Goal: Task Accomplishment & Management: Use online tool/utility

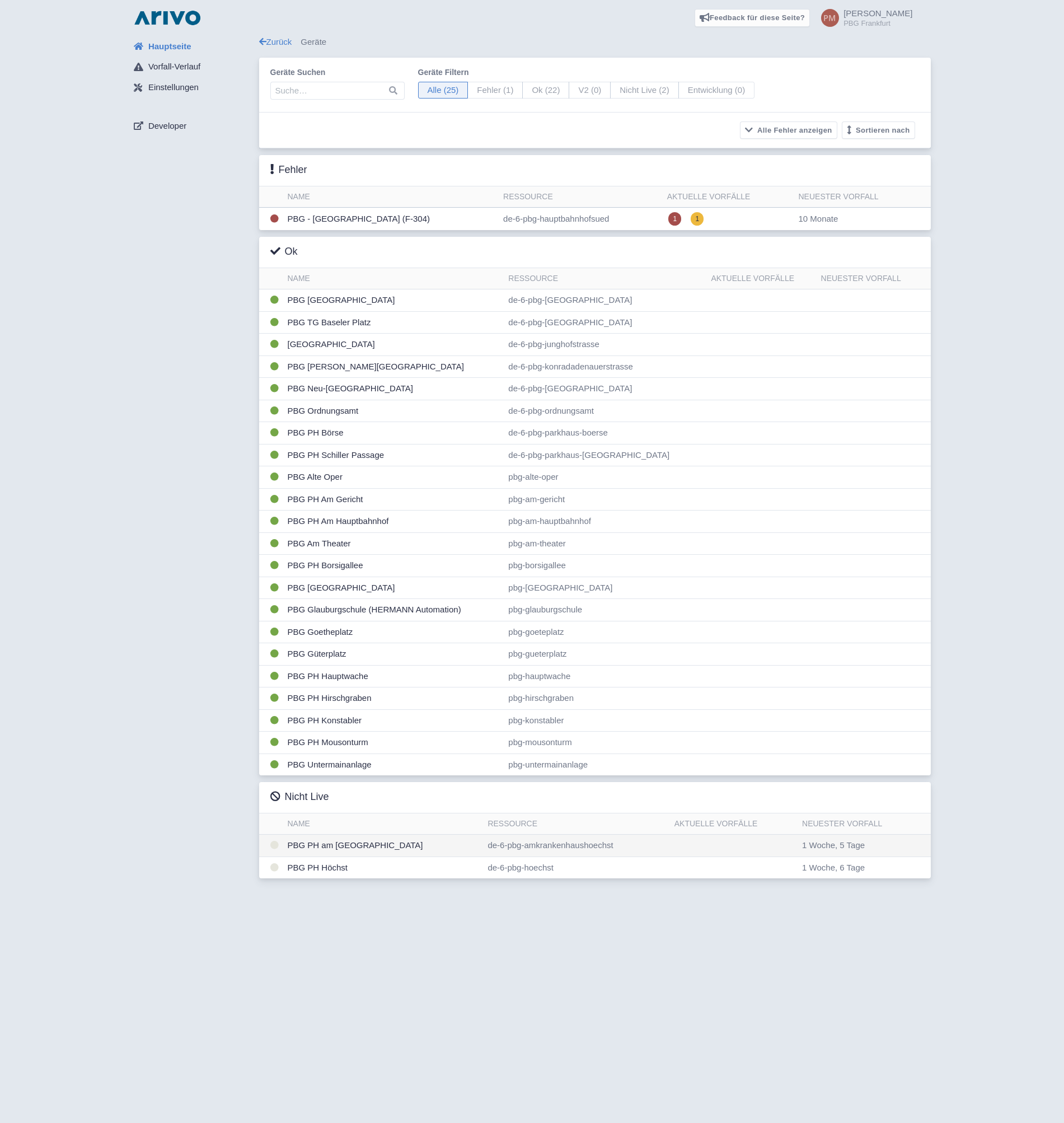
click at [396, 846] on td "PBG PH am [GEOGRAPHIC_DATA]" at bounding box center [383, 846] width 200 height 22
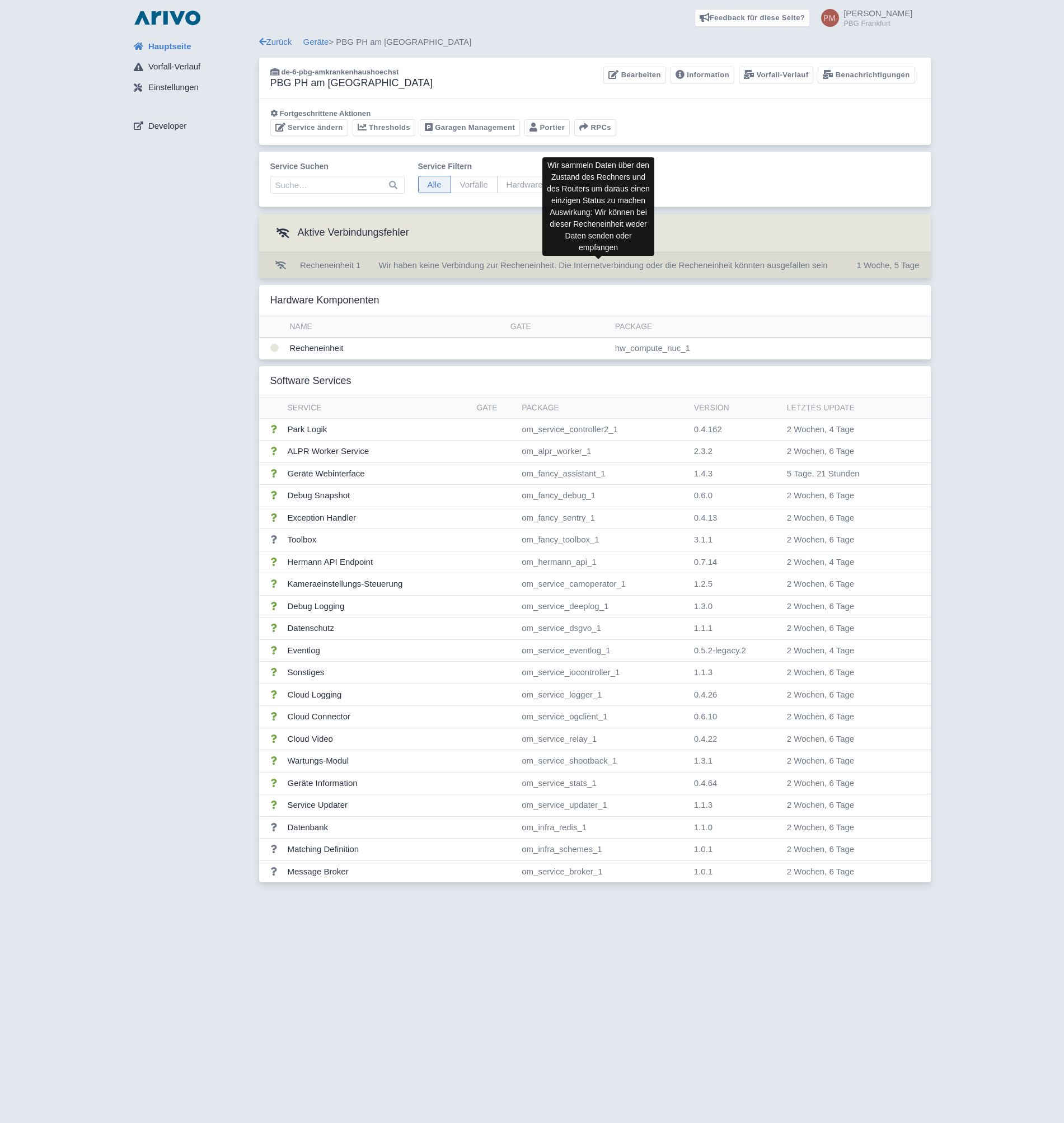
click at [448, 266] on span "Wir haben keine Verbindung zur Recheneinheit. Die Internetverbindung oder die R…" at bounding box center [602, 265] width 449 height 9
click at [625, 78] on link "Bearbeiten" at bounding box center [634, 75] width 62 height 18
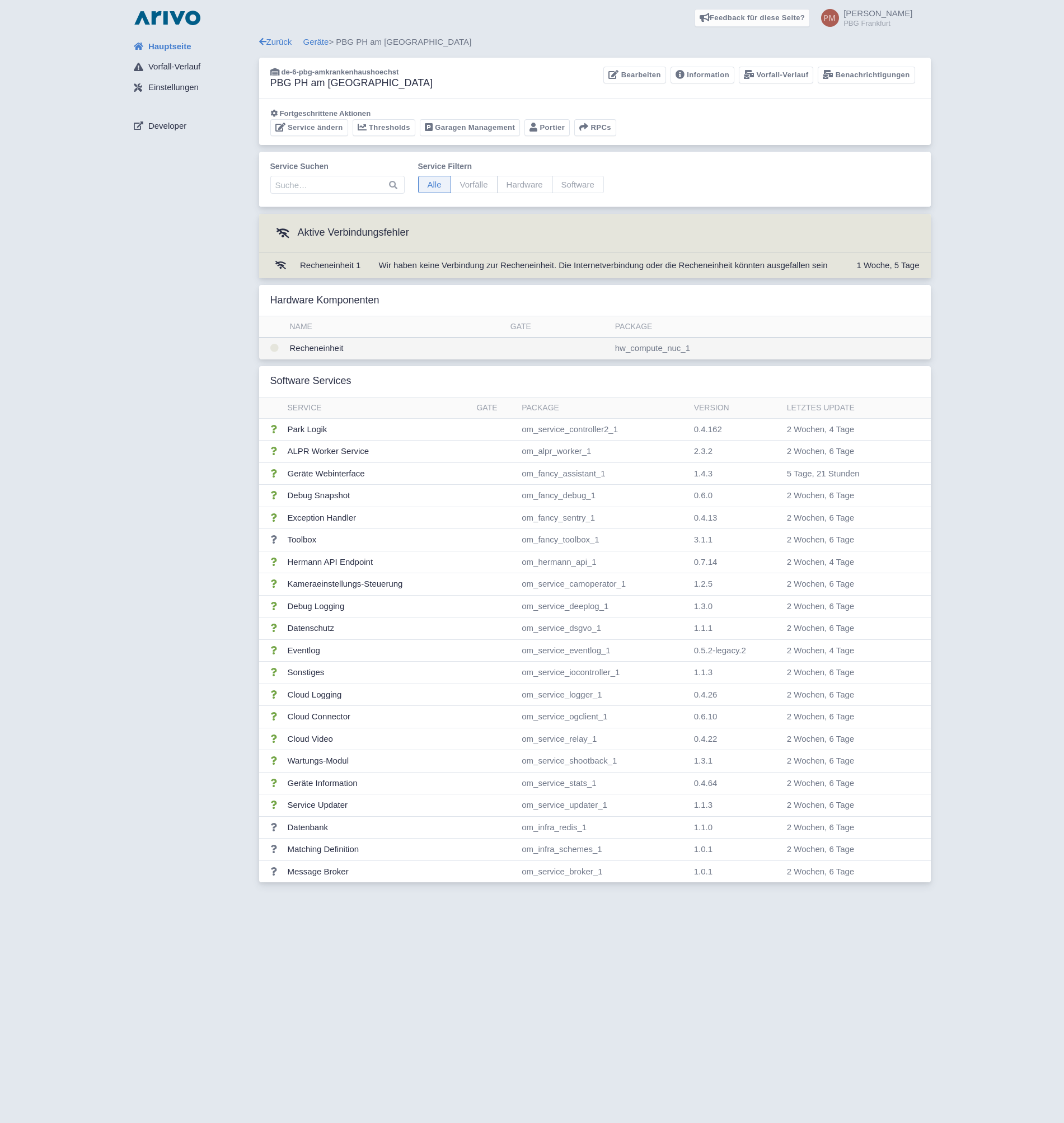
click at [664, 347] on td "hw_compute_nuc_1" at bounding box center [771, 348] width 320 height 22
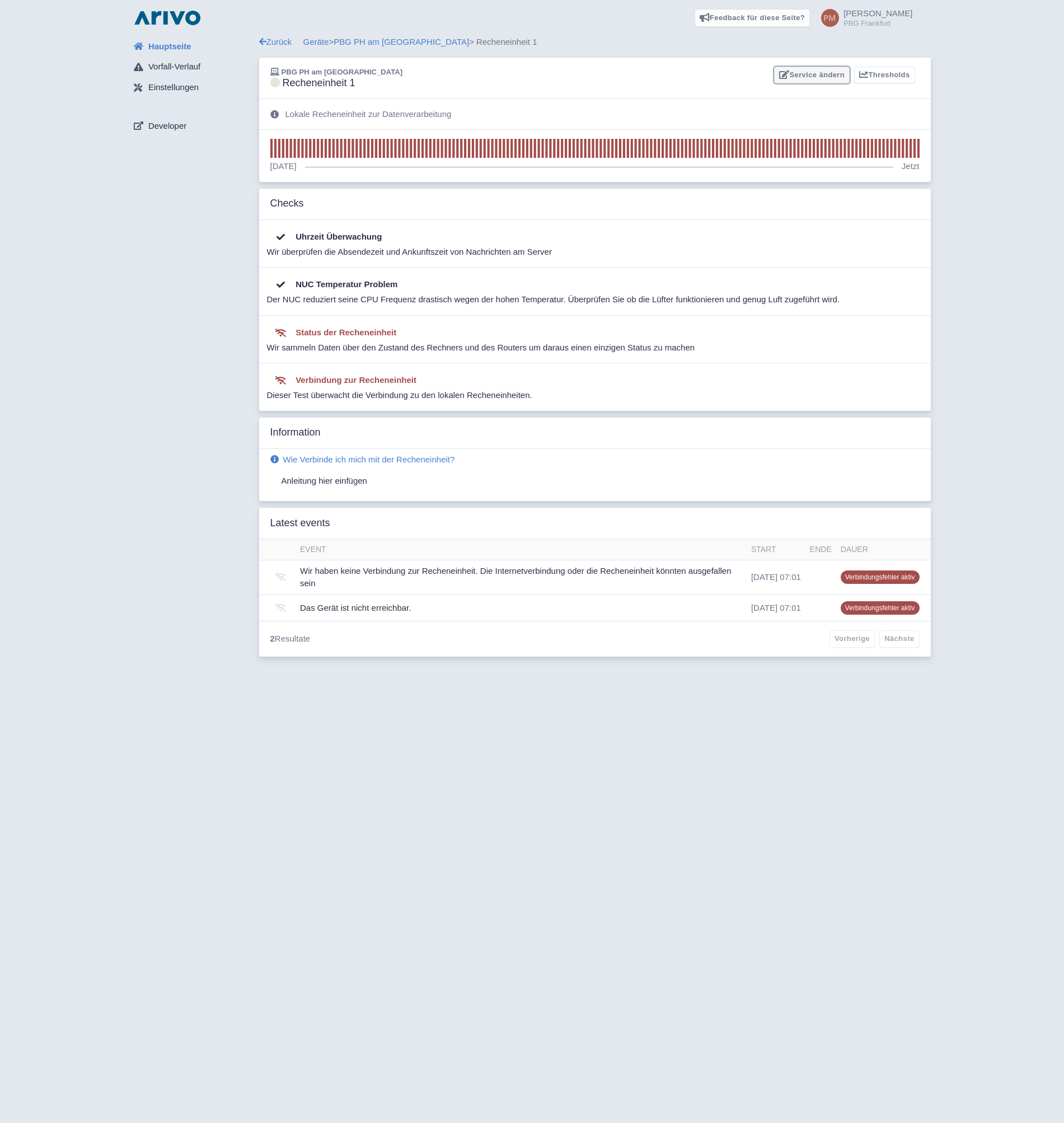
click at [825, 75] on link "Service ändern" at bounding box center [812, 75] width 75 height 18
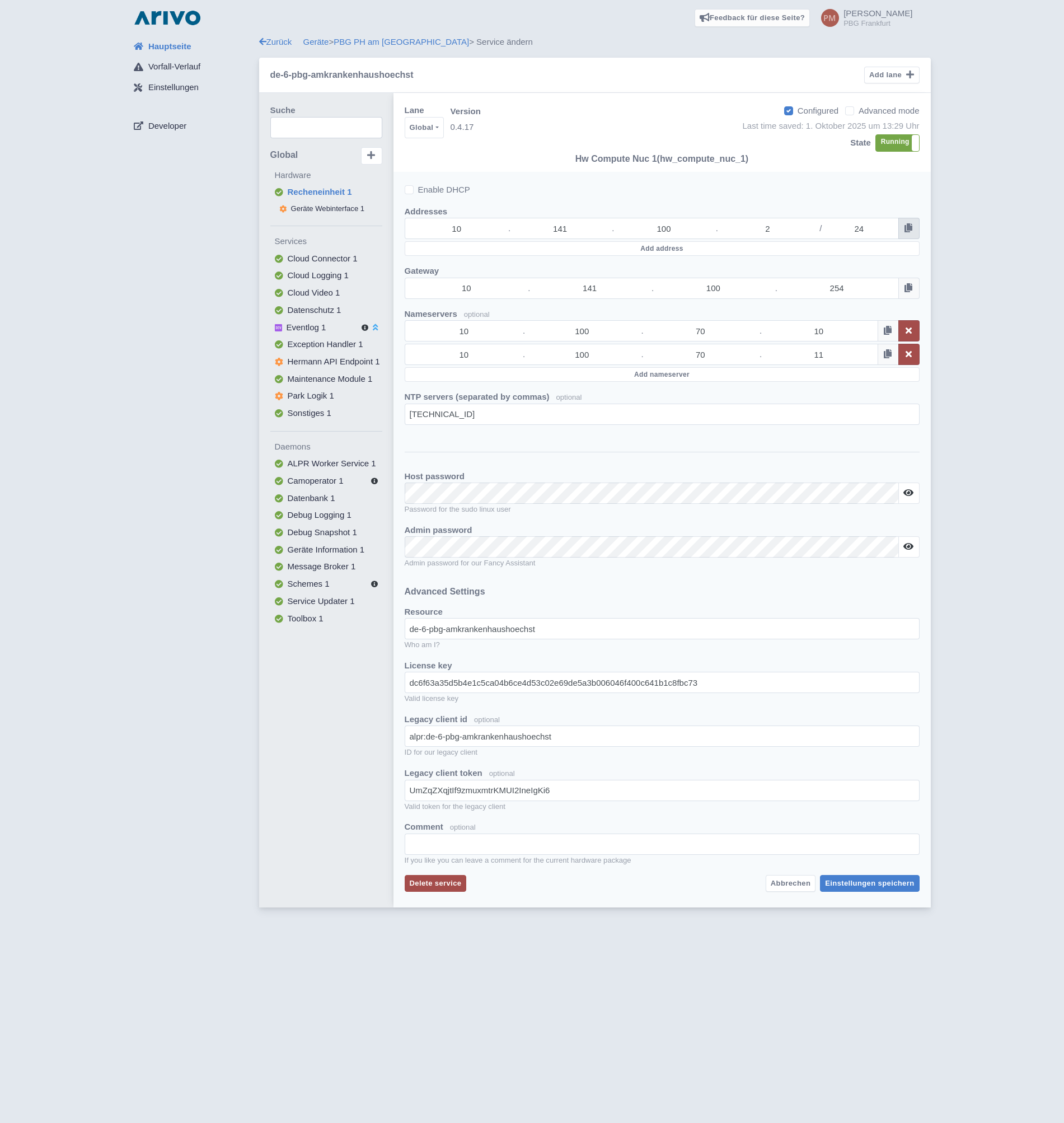
click at [904, 234] on button at bounding box center [909, 229] width 21 height 21
click at [80, 418] on div "Hauptseite Vorfall-Verlauf Einstellungen Developer Zurück Geräte > PBG PH am Kr…" at bounding box center [532, 475] width 1046 height 878
click at [315, 210] on span "Geräte Webinterface 1" at bounding box center [328, 208] width 74 height 8
select select
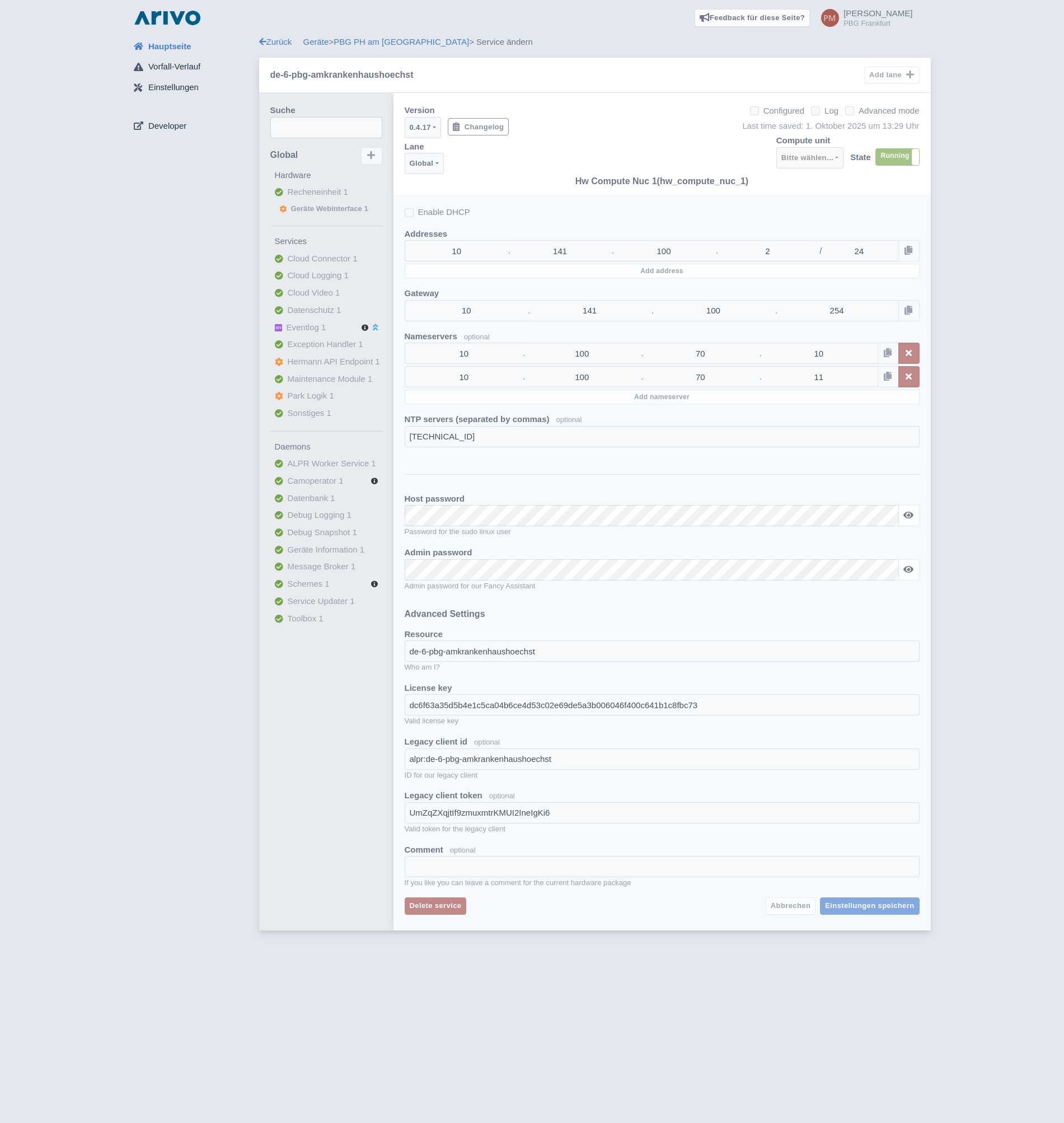
select select "763139c3-e163-43e1-b48a-e6938e231140"
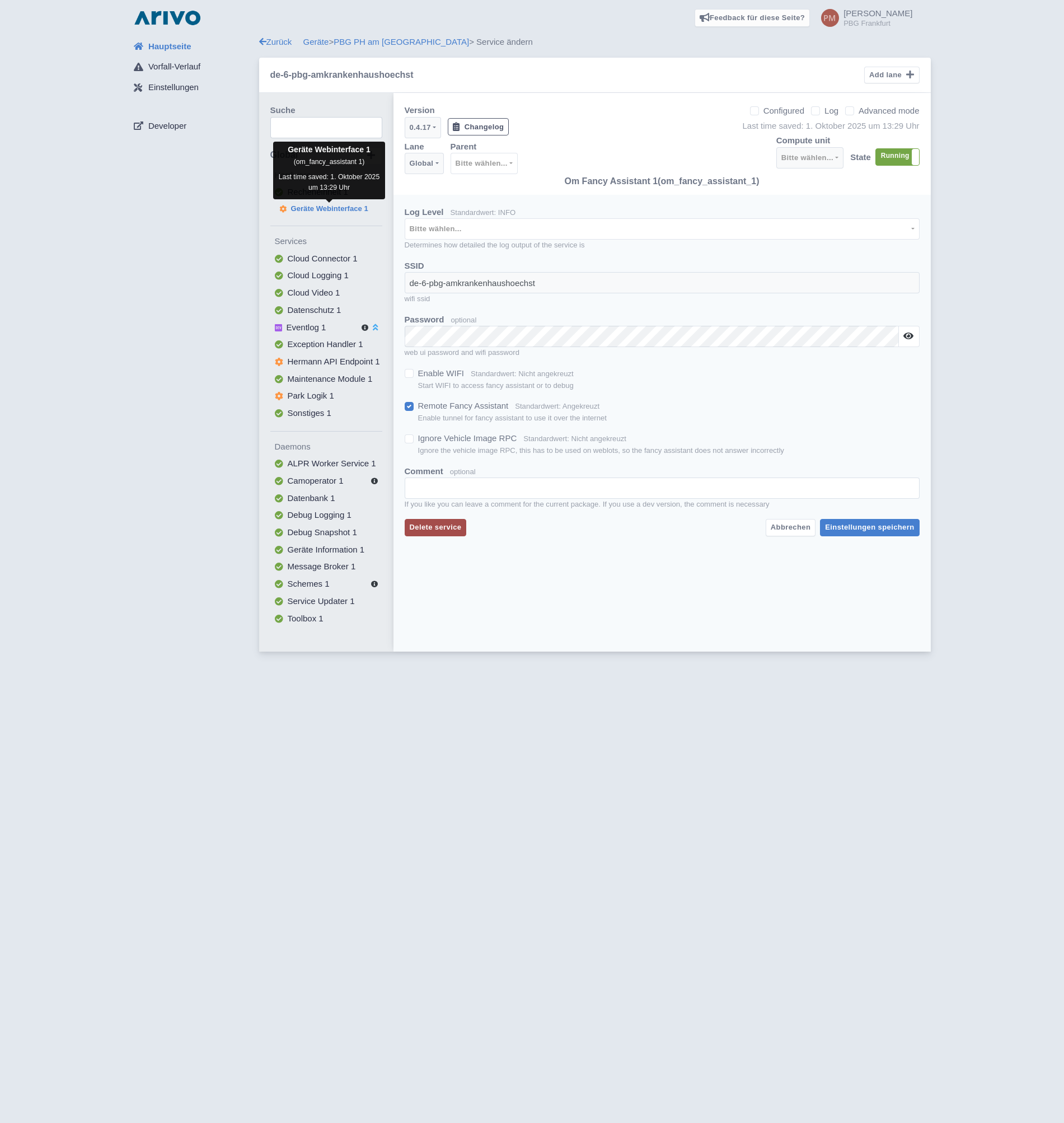
checkbox input "false"
select select "de62c86e-9f55-45fa-a7c8-def1b9a4d795"
select select
click at [309, 198] on span "Recheneinheit 1" at bounding box center [318, 192] width 60 height 13
checkbox input "true"
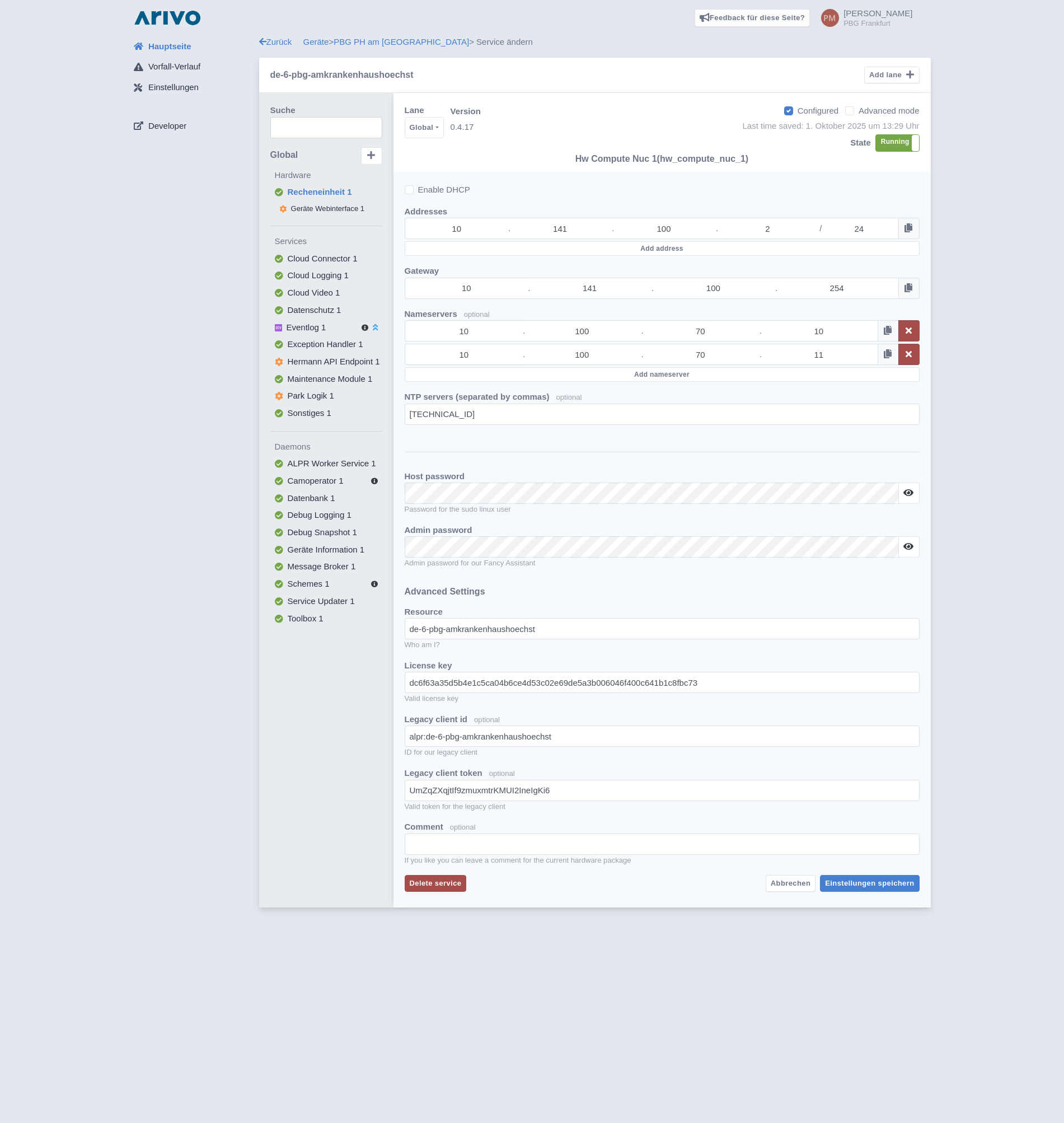
click at [859, 111] on label "Advanced mode" at bounding box center [889, 110] width 60 height 13
click at [859, 111] on input "Advanced mode" at bounding box center [863, 108] width 8 height 8
checkbox input "true"
select select
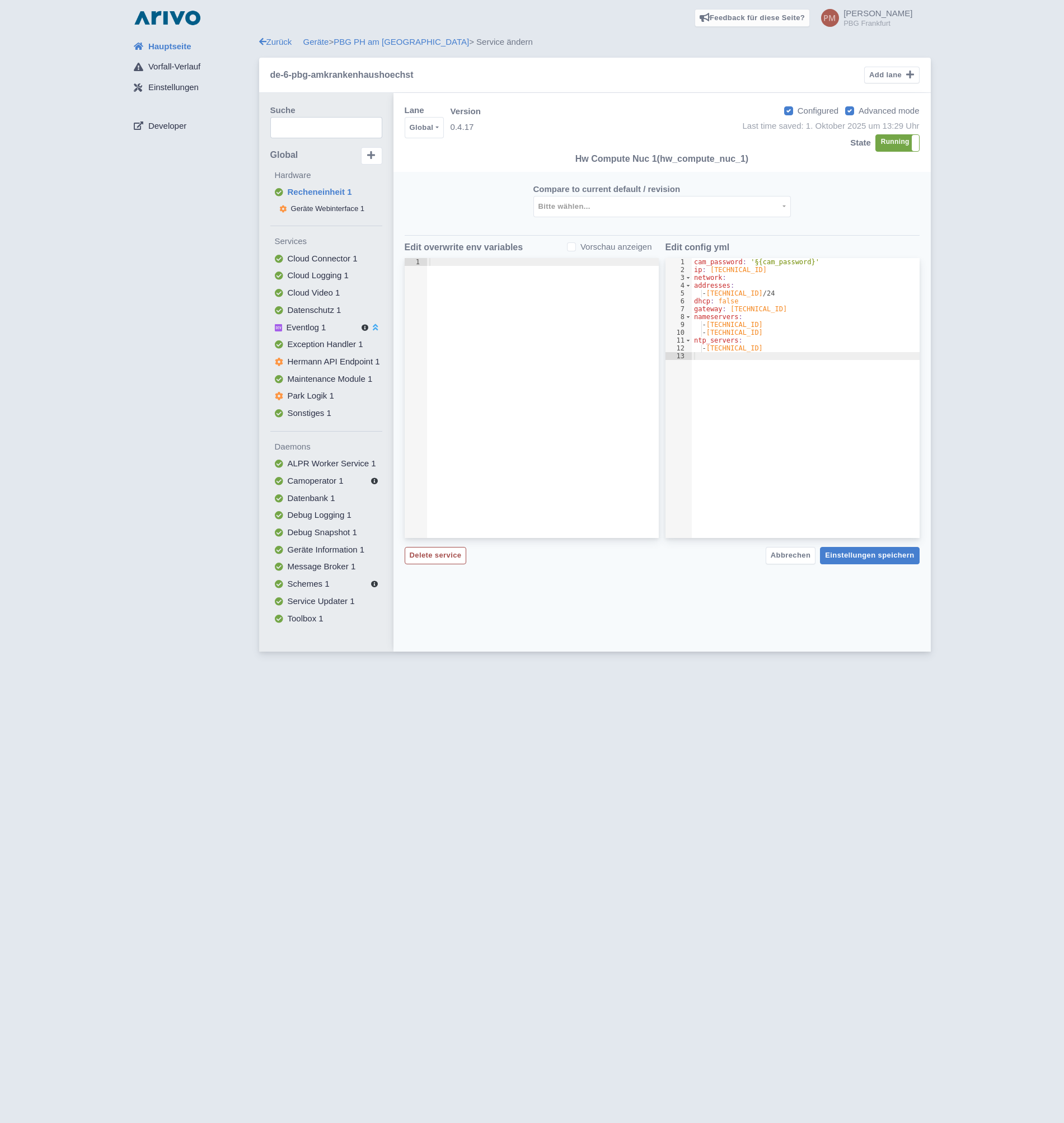
click at [859, 111] on label "Advanced mode" at bounding box center [889, 110] width 60 height 13
click at [859, 111] on input "Advanced mode" at bounding box center [863, 108] width 8 height 8
checkbox input "false"
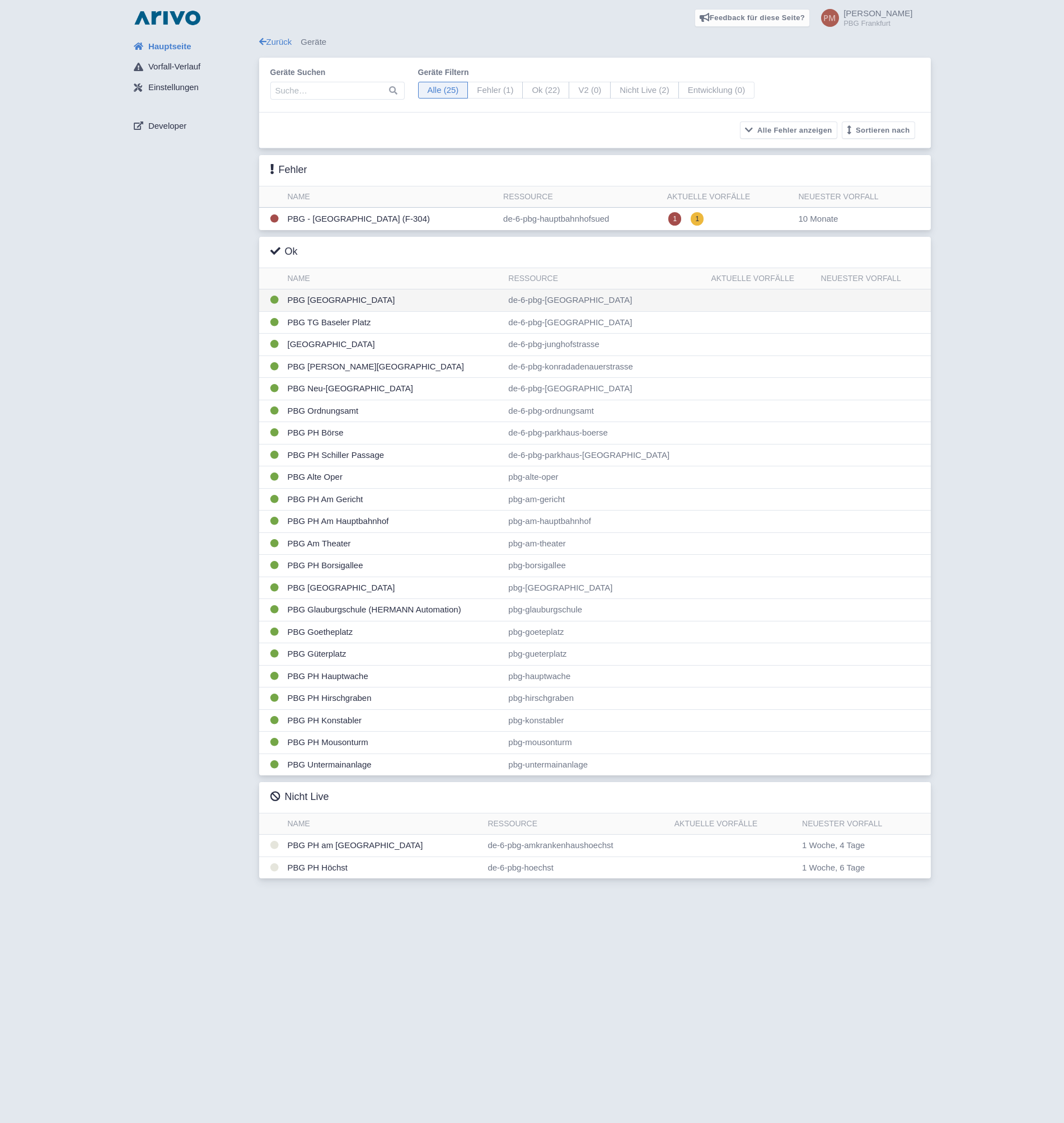
click at [366, 301] on td "PBG Alt Sachsenhausen" at bounding box center [394, 300] width 221 height 22
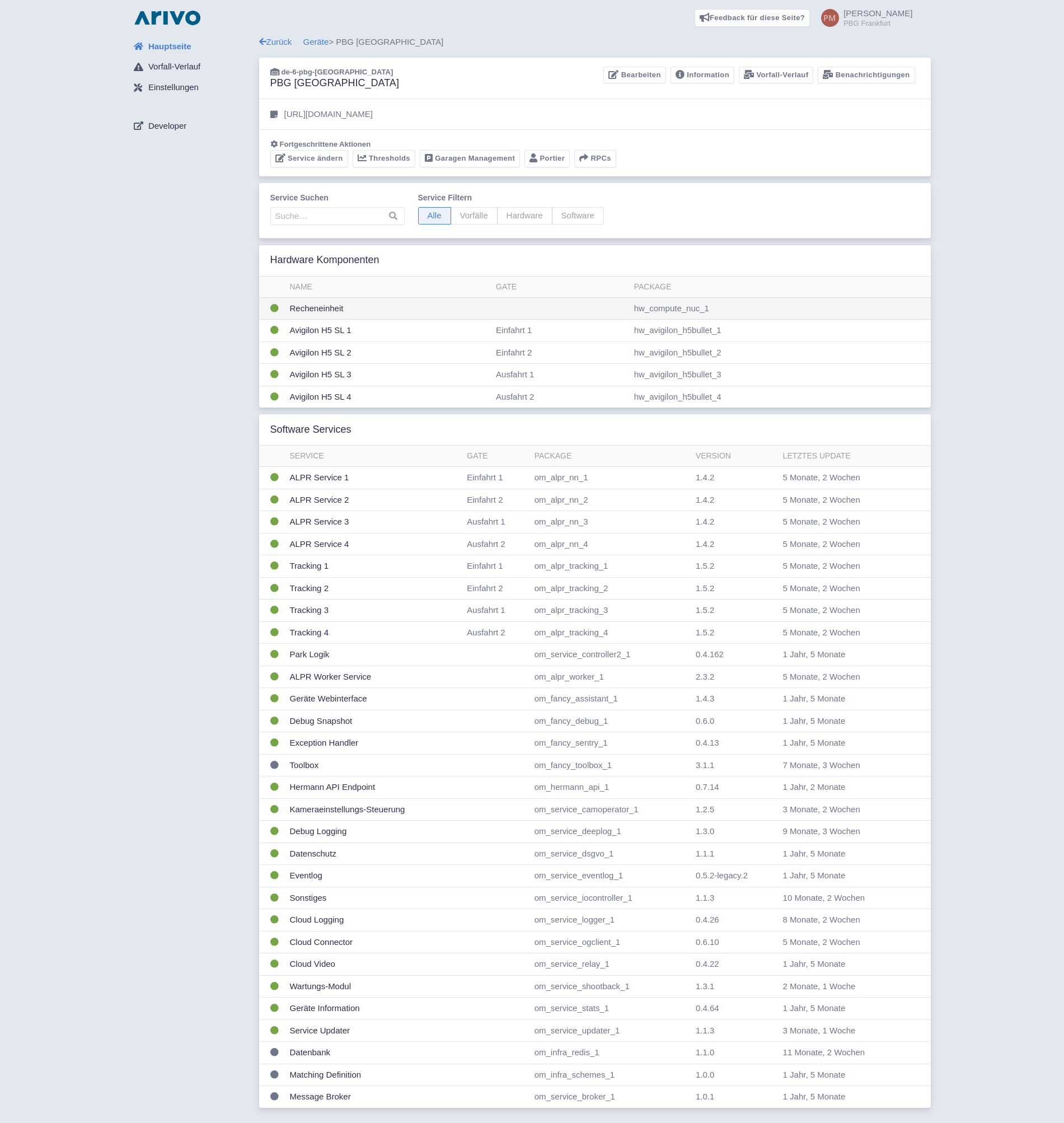
click at [402, 314] on td "Recheneinheit" at bounding box center [388, 308] width 206 height 22
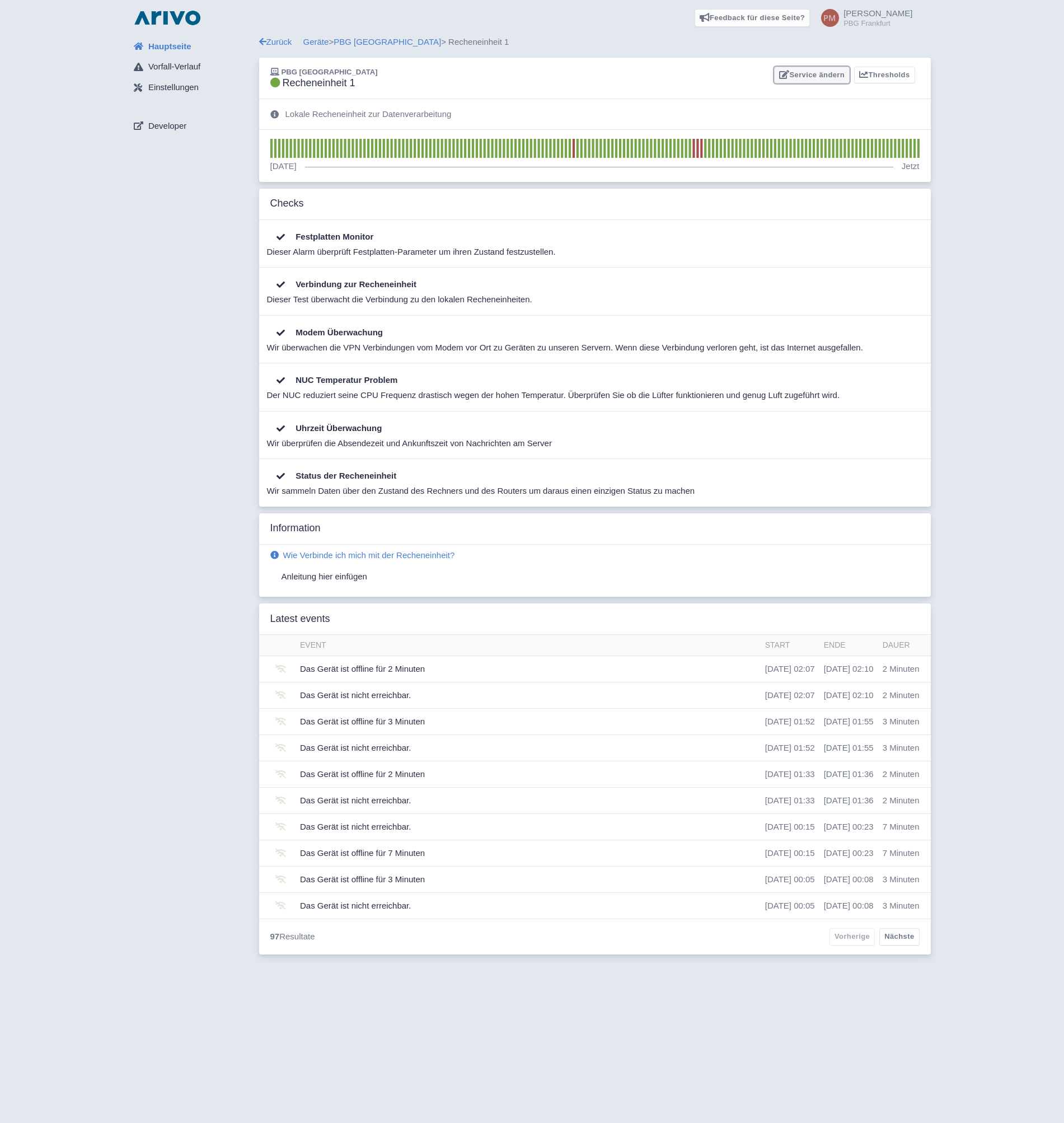
click at [801, 78] on link "Service ändern" at bounding box center [812, 75] width 75 height 18
click at [154, 49] on span "Hauptseite" at bounding box center [170, 46] width 43 height 13
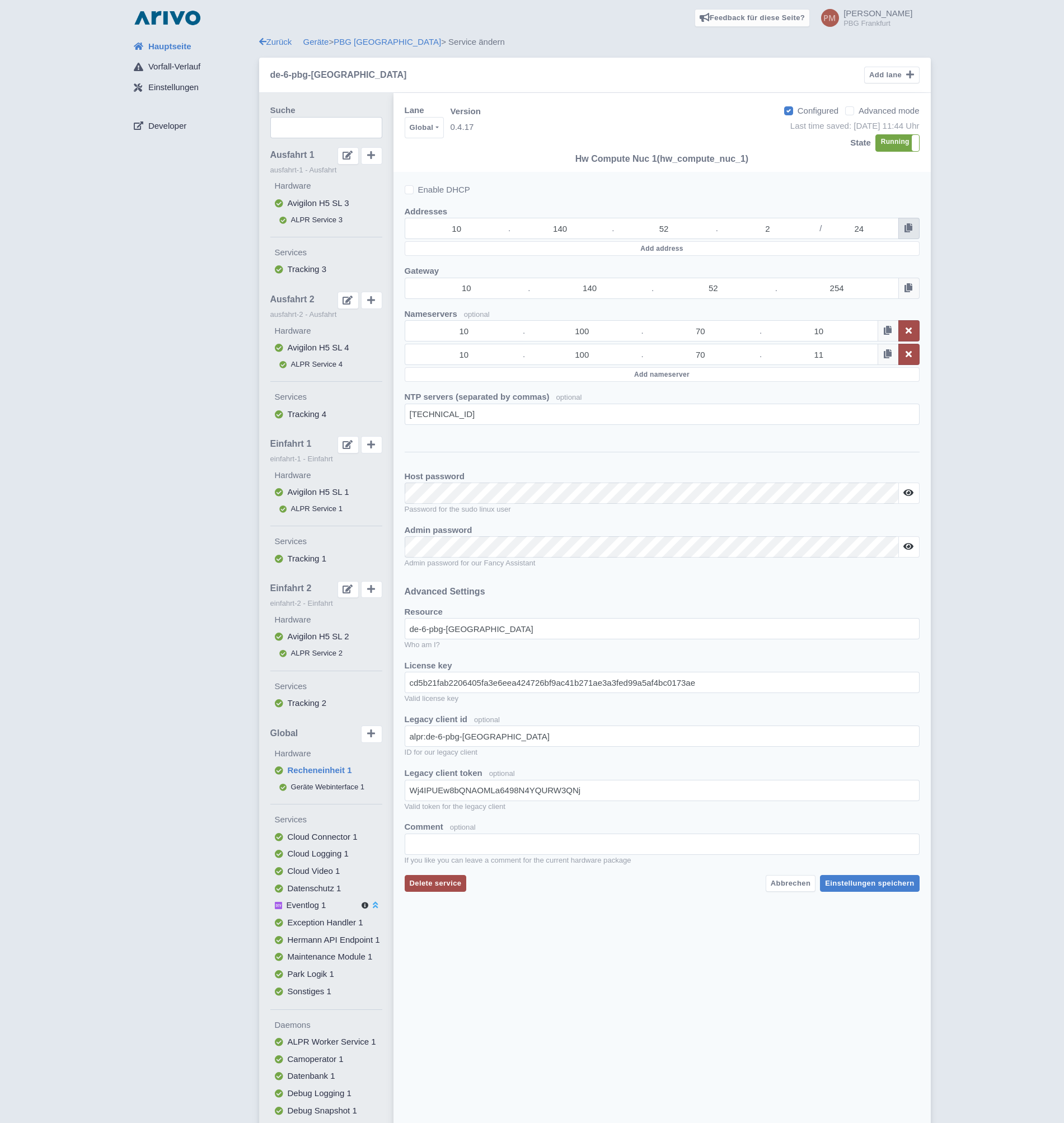
click at [912, 229] on icon at bounding box center [909, 228] width 8 height 9
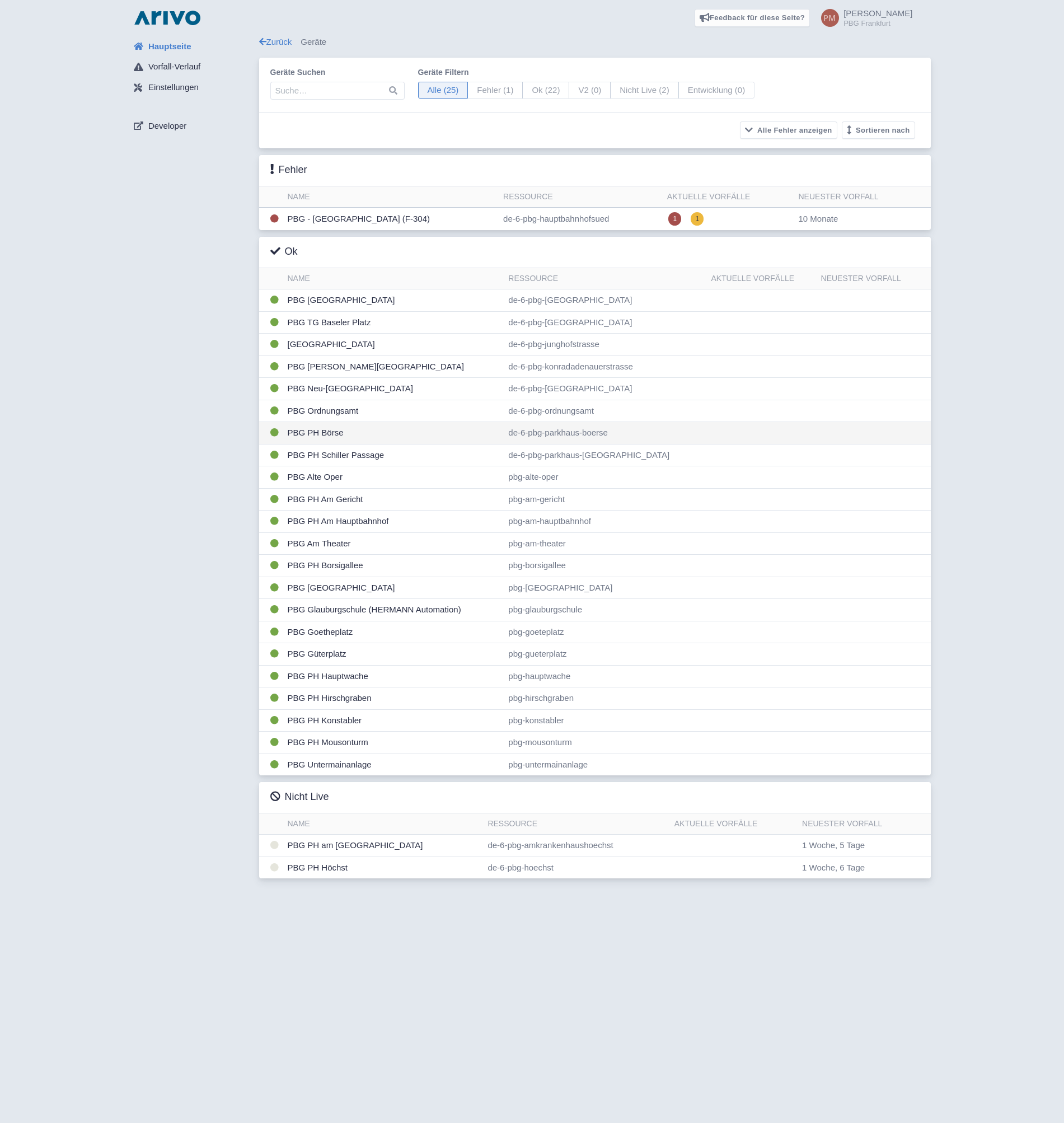
click at [305, 433] on td "PBG PH Börse" at bounding box center [394, 433] width 221 height 22
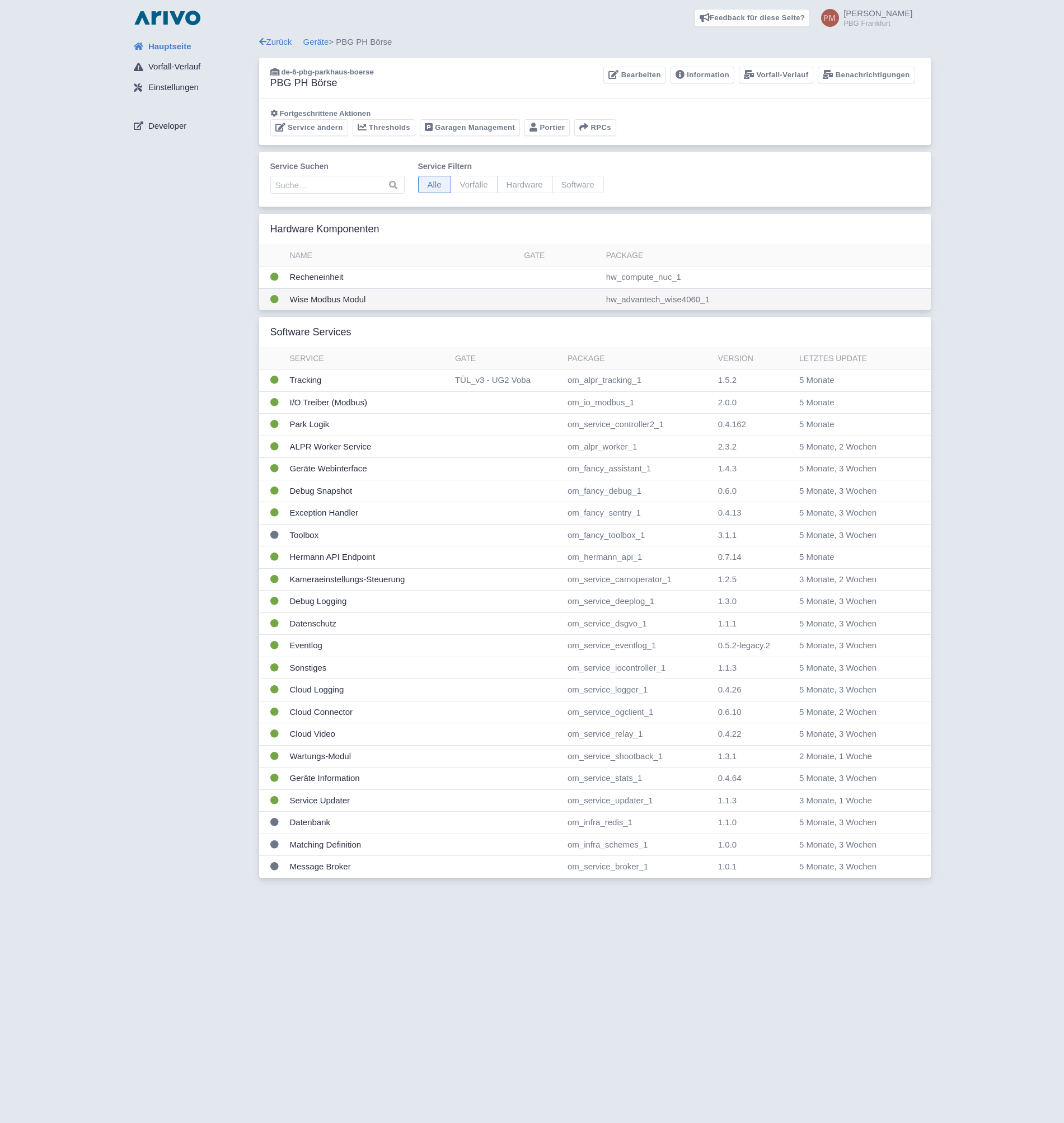
click at [419, 303] on td "Wise Modbus Modul" at bounding box center [403, 299] width 235 height 22
click at [504, 277] on td "Recheneinheit" at bounding box center [403, 277] width 235 height 22
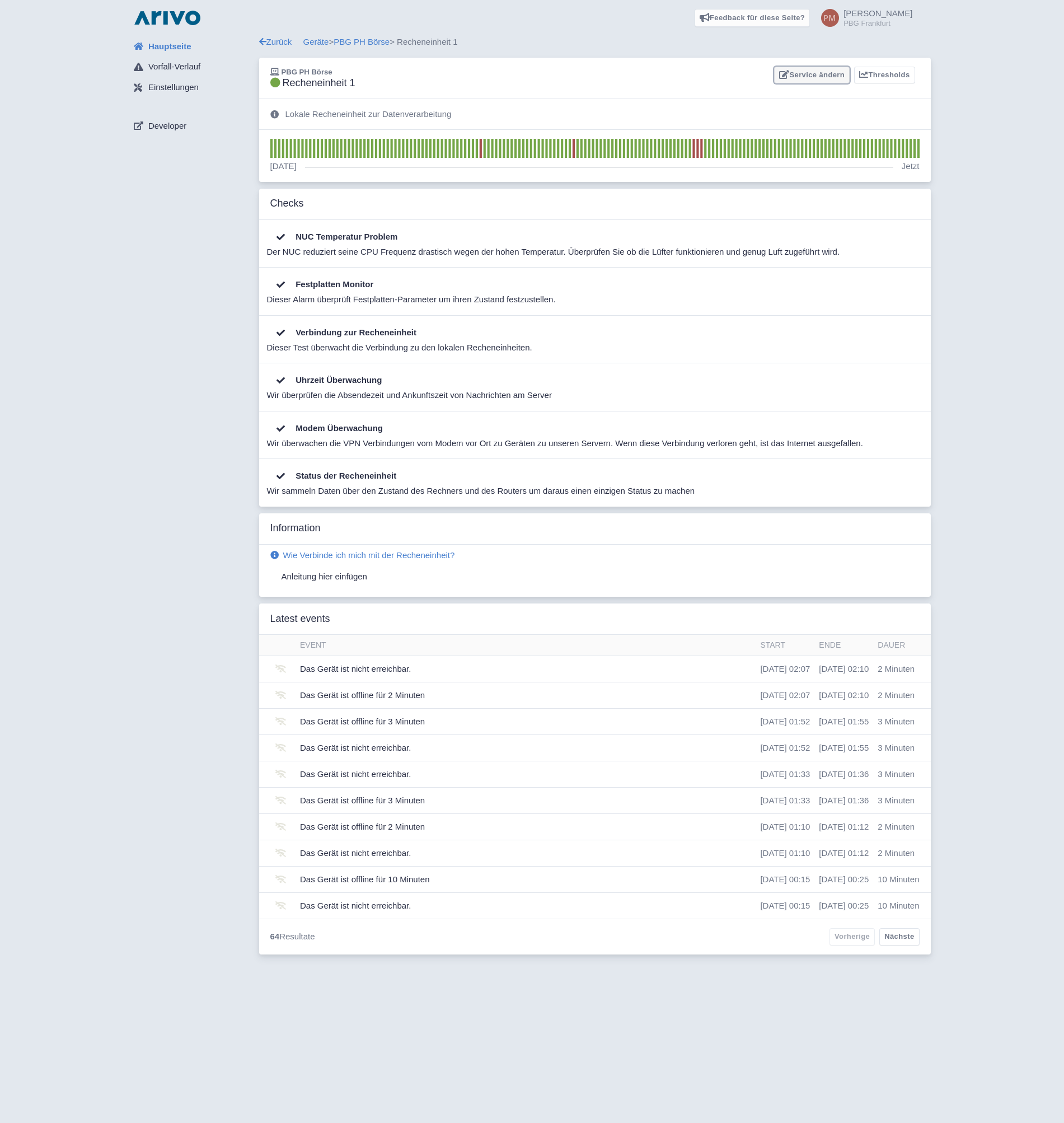
click at [820, 75] on link "Service ändern" at bounding box center [812, 75] width 75 height 18
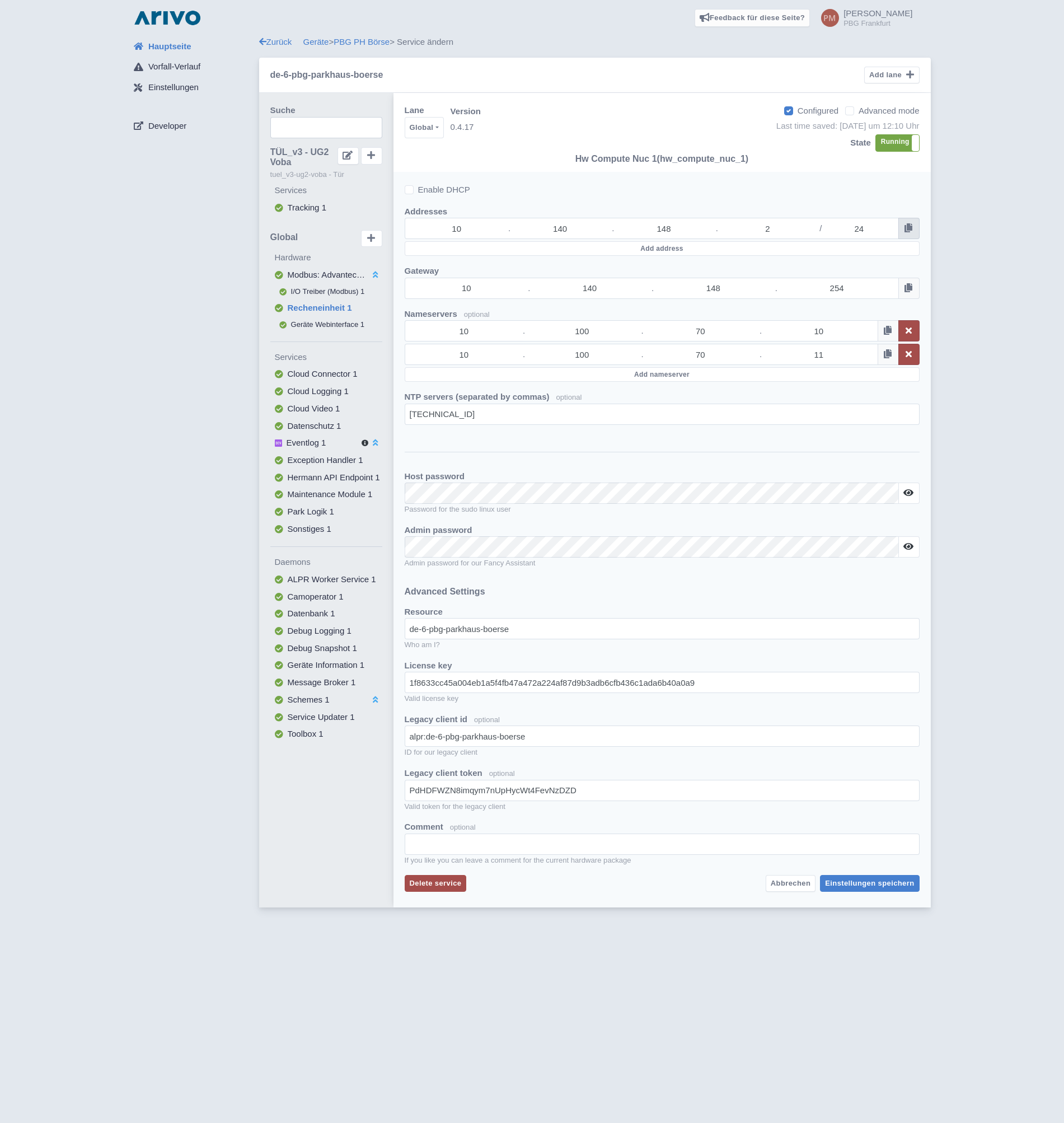
click at [914, 235] on button at bounding box center [909, 229] width 21 height 21
click at [908, 229] on icon at bounding box center [909, 228] width 8 height 9
click at [173, 47] on span "Hauptseite" at bounding box center [170, 46] width 43 height 13
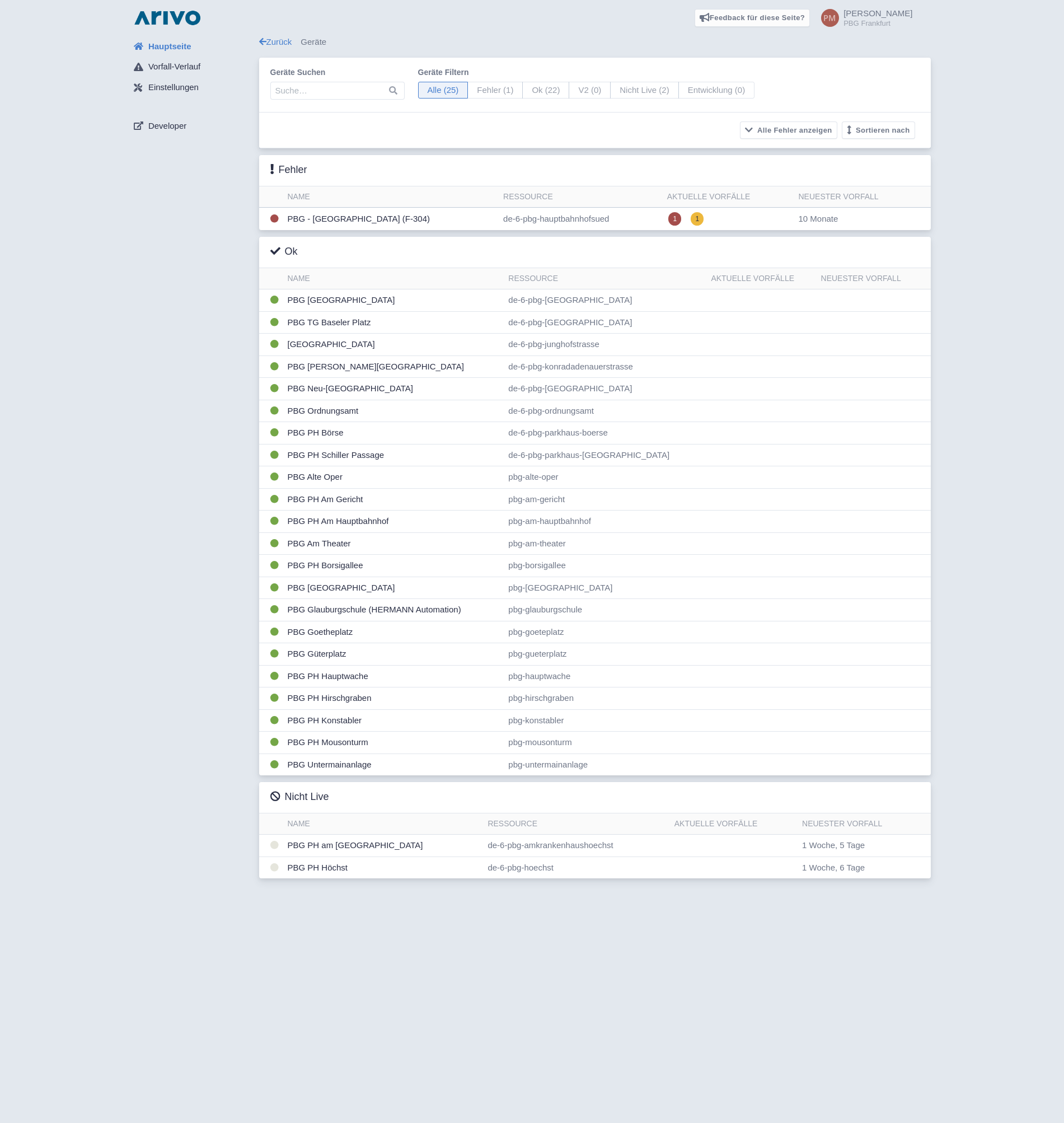
click at [129, 496] on div "Hauptseite Vorfall-Verlauf Einstellungen Developer" at bounding box center [192, 460] width 134 height 849
click at [110, 293] on div "Hauptseite Vorfall-Verlauf Einstellungen Developer Zurück Geräte Geräte suchen …" at bounding box center [532, 460] width 1046 height 849
click at [184, 831] on div "Hauptseite Vorfall-Verlauf Einstellungen Developer" at bounding box center [192, 460] width 134 height 849
click at [772, 979] on div "Feedback für diese Seite? Screenshot mitsenden [GEOGRAPHIC_DATA] Danke für Ihr …" at bounding box center [532, 562] width 1064 height 1123
click at [487, 846] on td "de-6-pbg-amkrankenhaushoechst" at bounding box center [576, 846] width 187 height 22
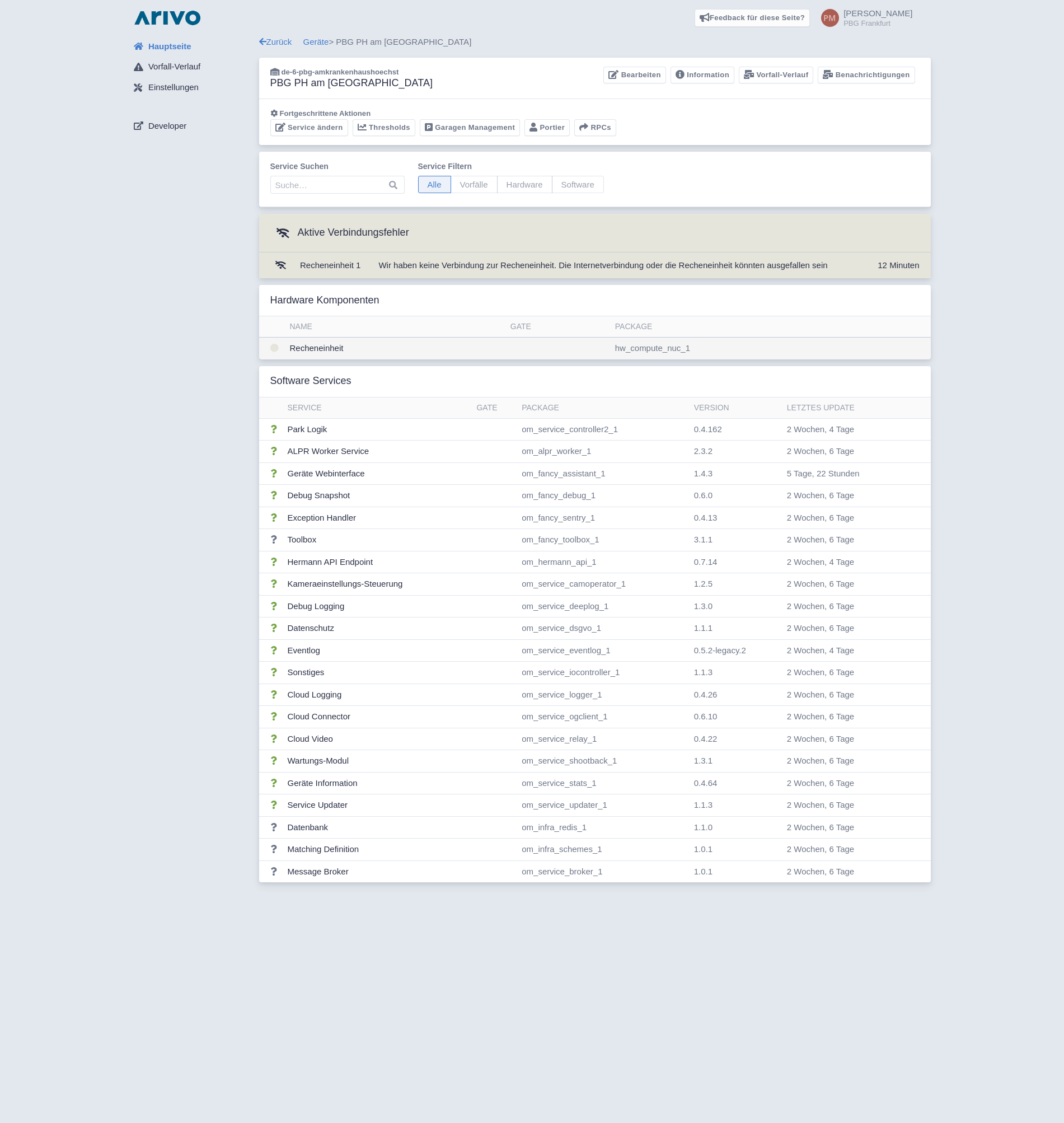
click at [382, 345] on td "Recheneinheit" at bounding box center [396, 348] width 221 height 22
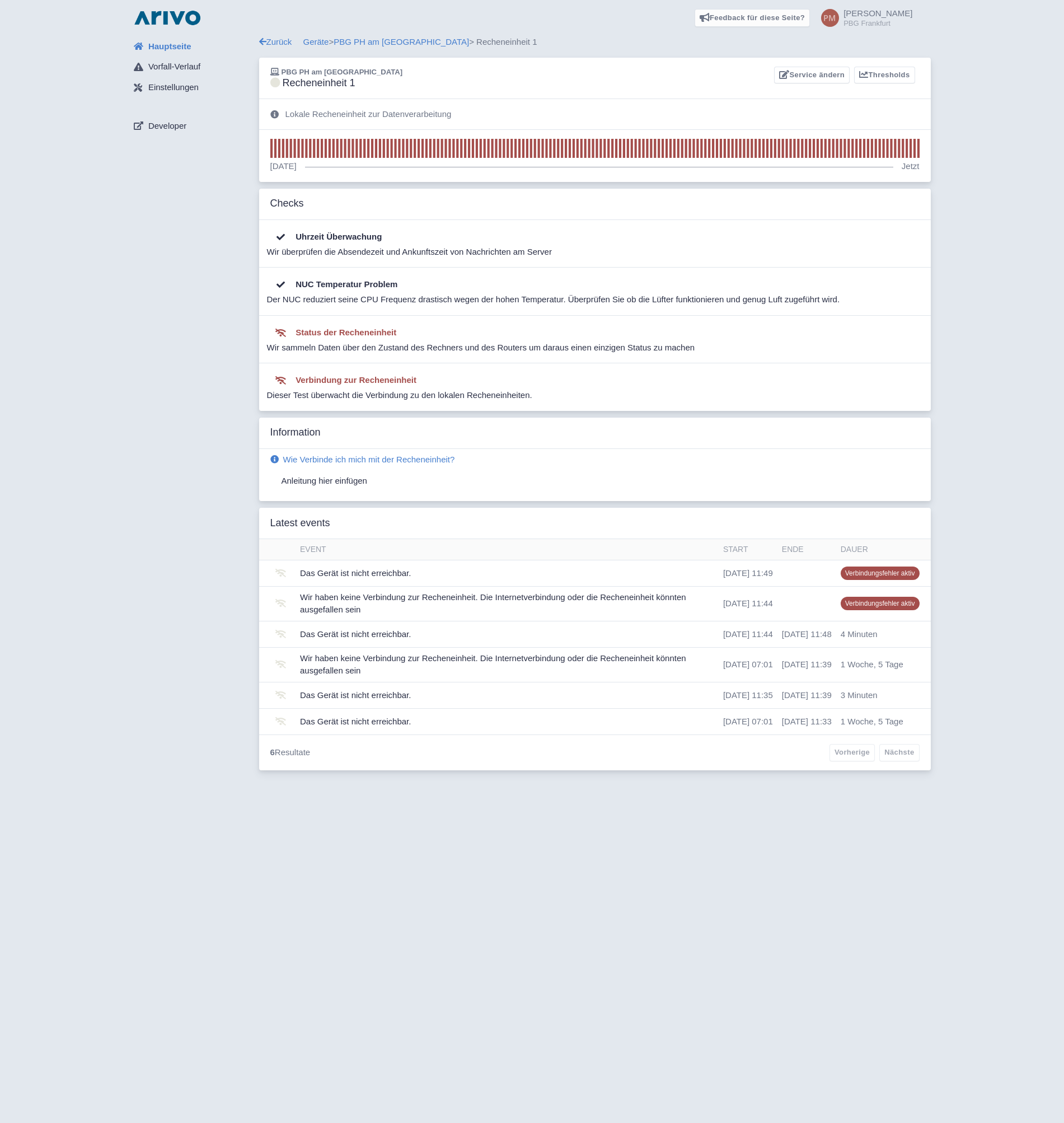
click at [169, 46] on span "Hauptseite" at bounding box center [170, 46] width 43 height 13
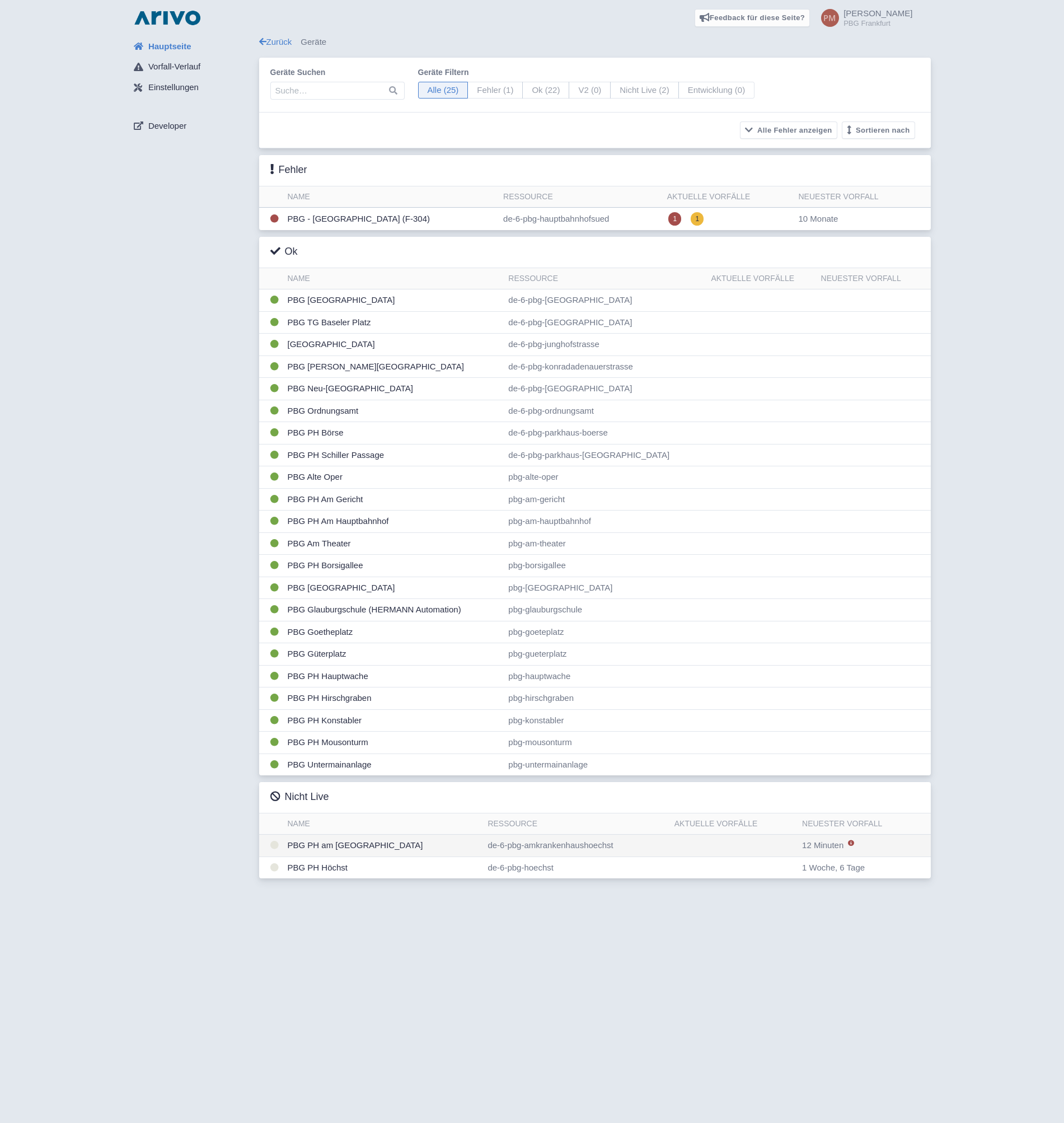
click at [404, 853] on td "PBG PH am [GEOGRAPHIC_DATA]" at bounding box center [383, 846] width 200 height 22
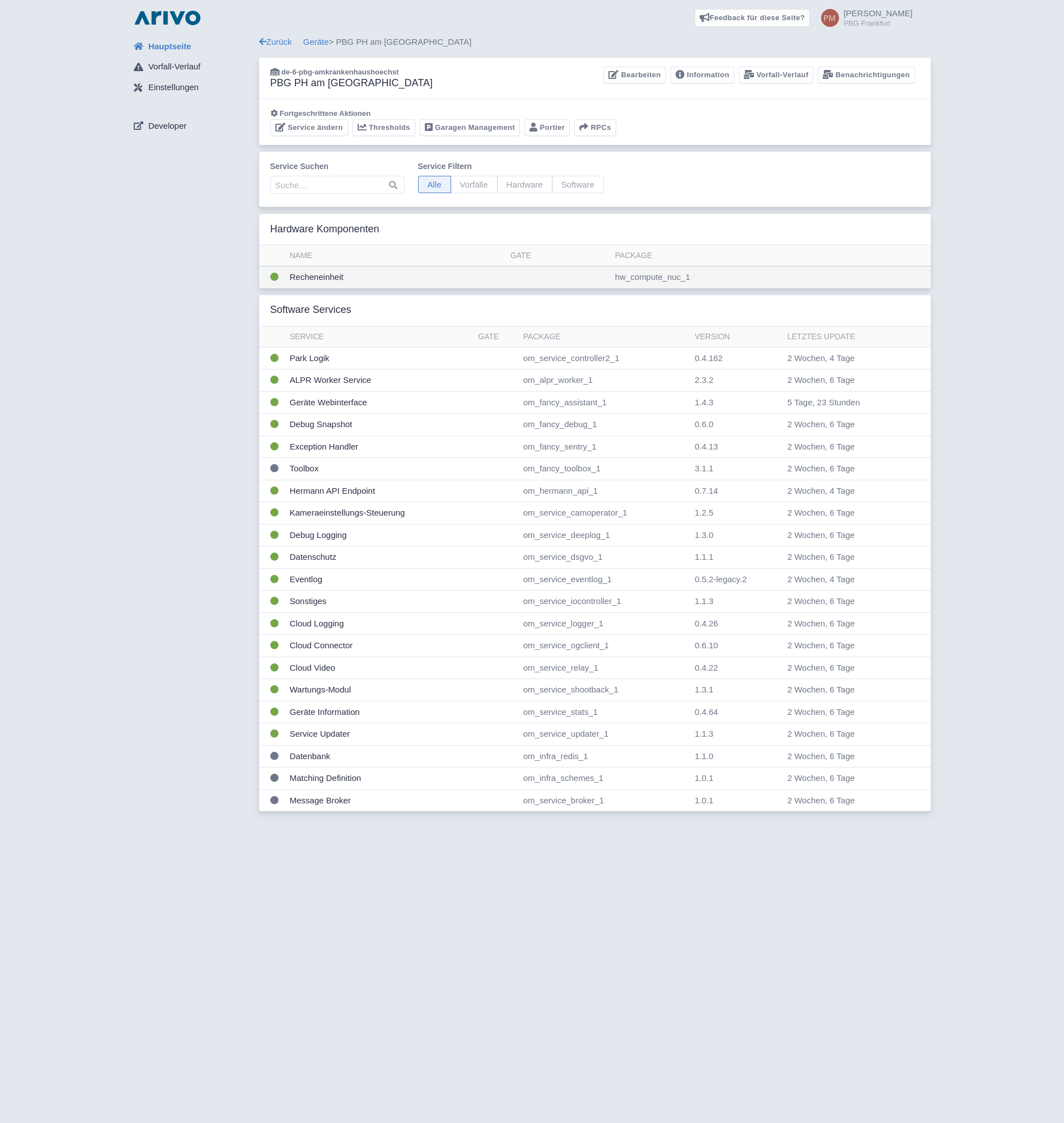
click at [343, 278] on td "Recheneinheit" at bounding box center [396, 277] width 221 height 22
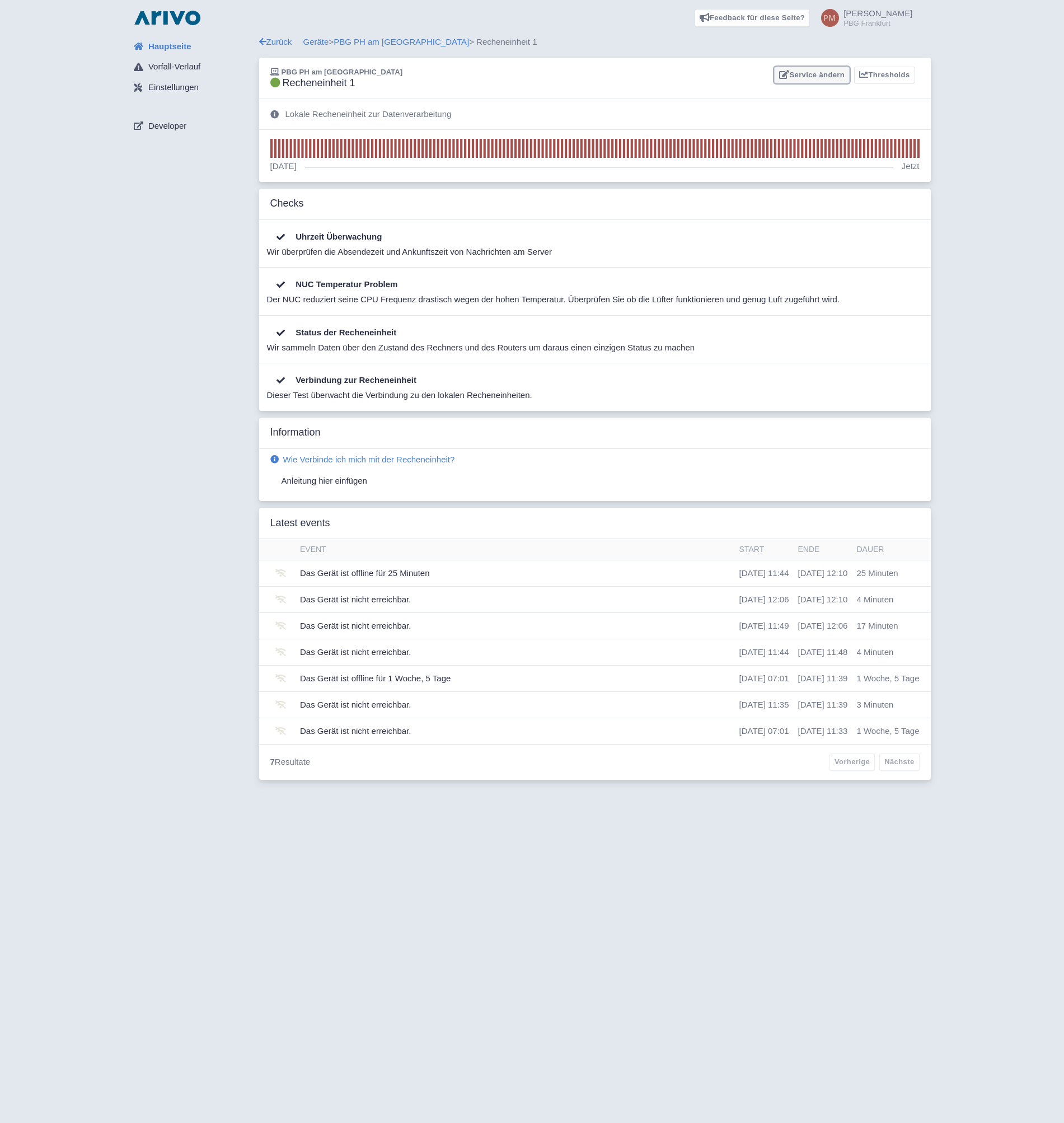
click at [804, 77] on link "Service ändern" at bounding box center [812, 75] width 75 height 18
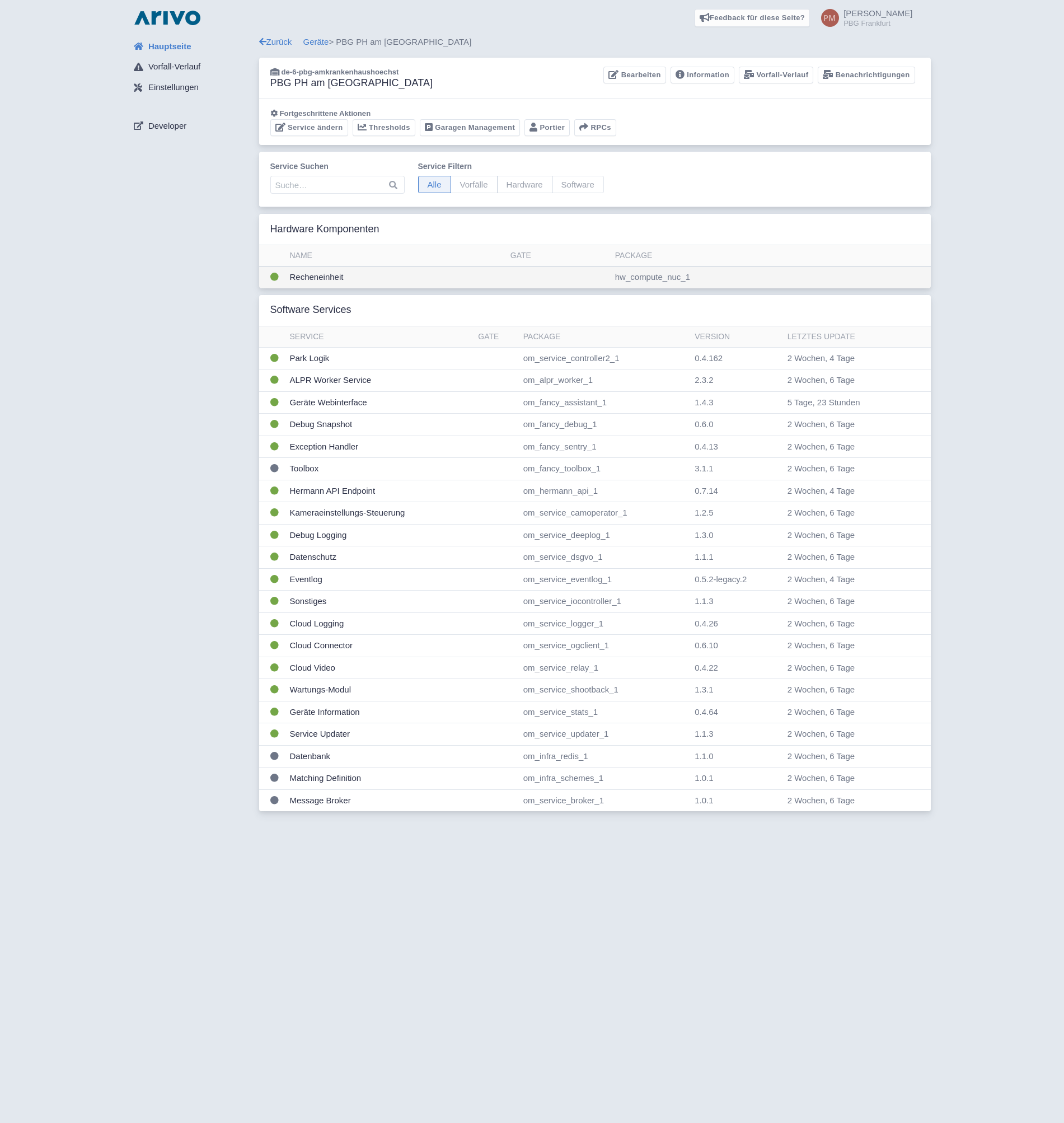
click at [443, 273] on td "Recheneinheit" at bounding box center [396, 277] width 221 height 22
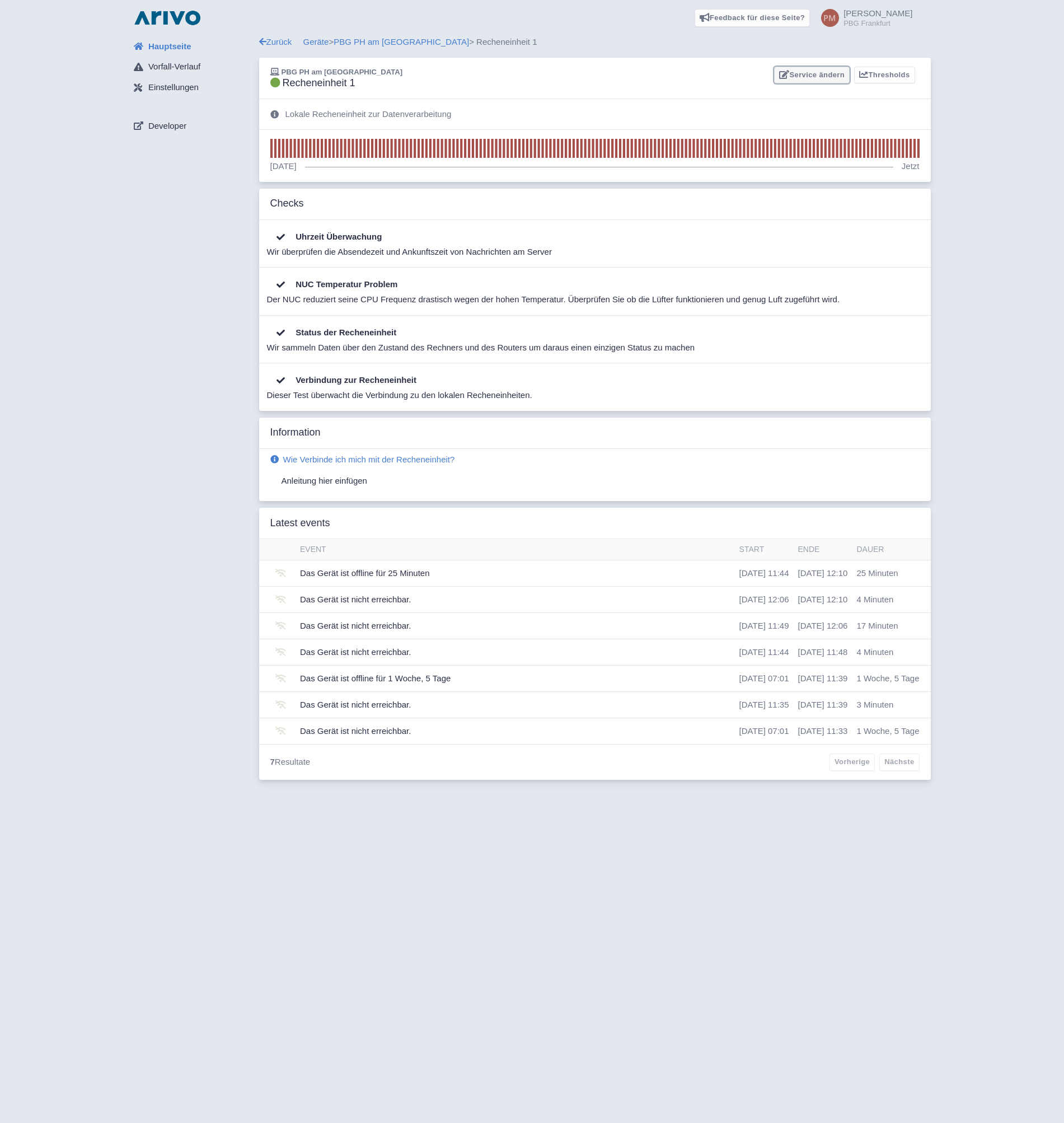
click at [813, 74] on link "Service ändern" at bounding box center [812, 75] width 75 height 18
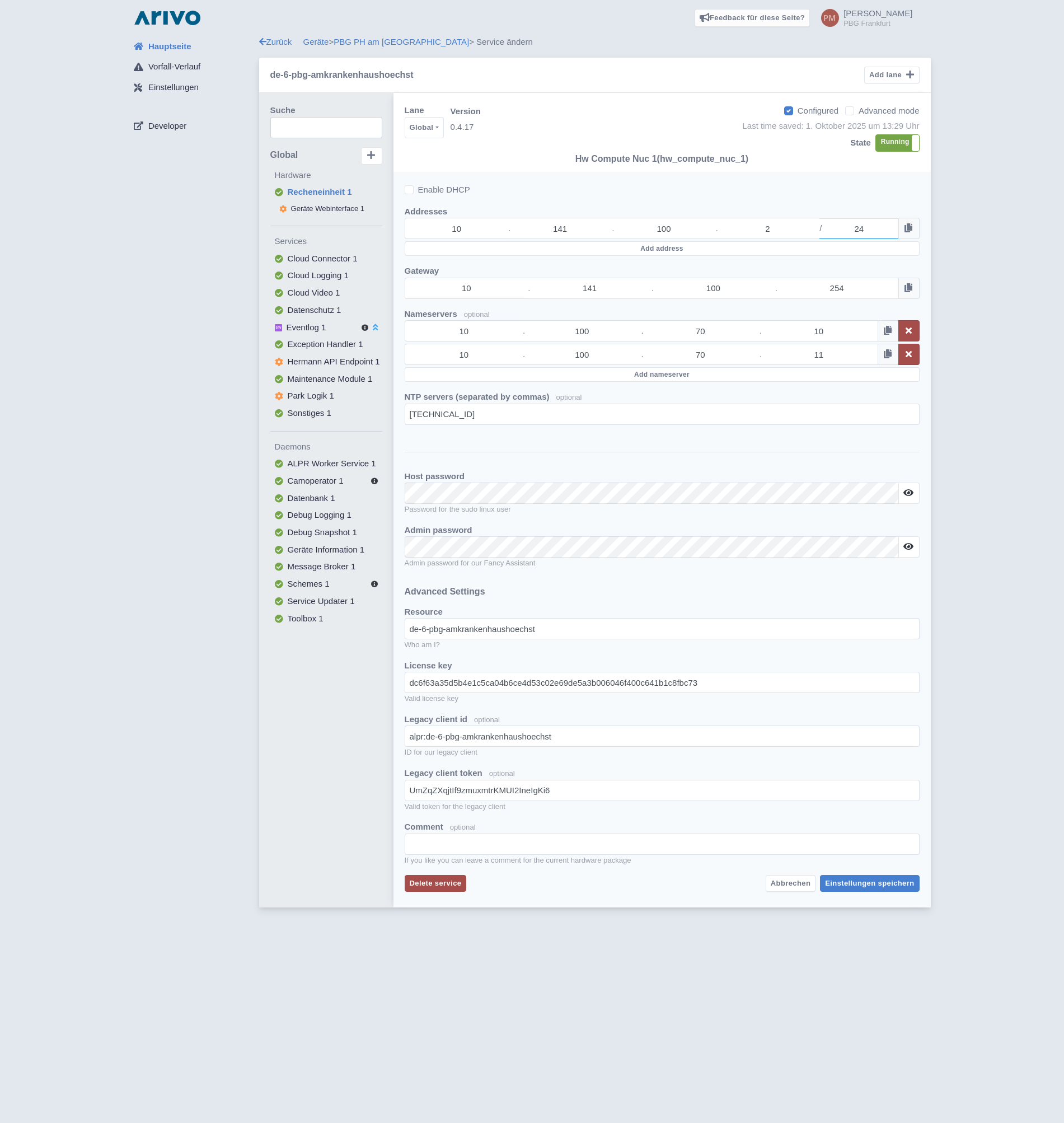
click at [873, 229] on input "24" at bounding box center [859, 229] width 79 height 21
click at [906, 229] on icon at bounding box center [909, 228] width 8 height 9
click at [321, 360] on span "Hermann API Endpoint 1" at bounding box center [334, 361] width 92 height 9
select select
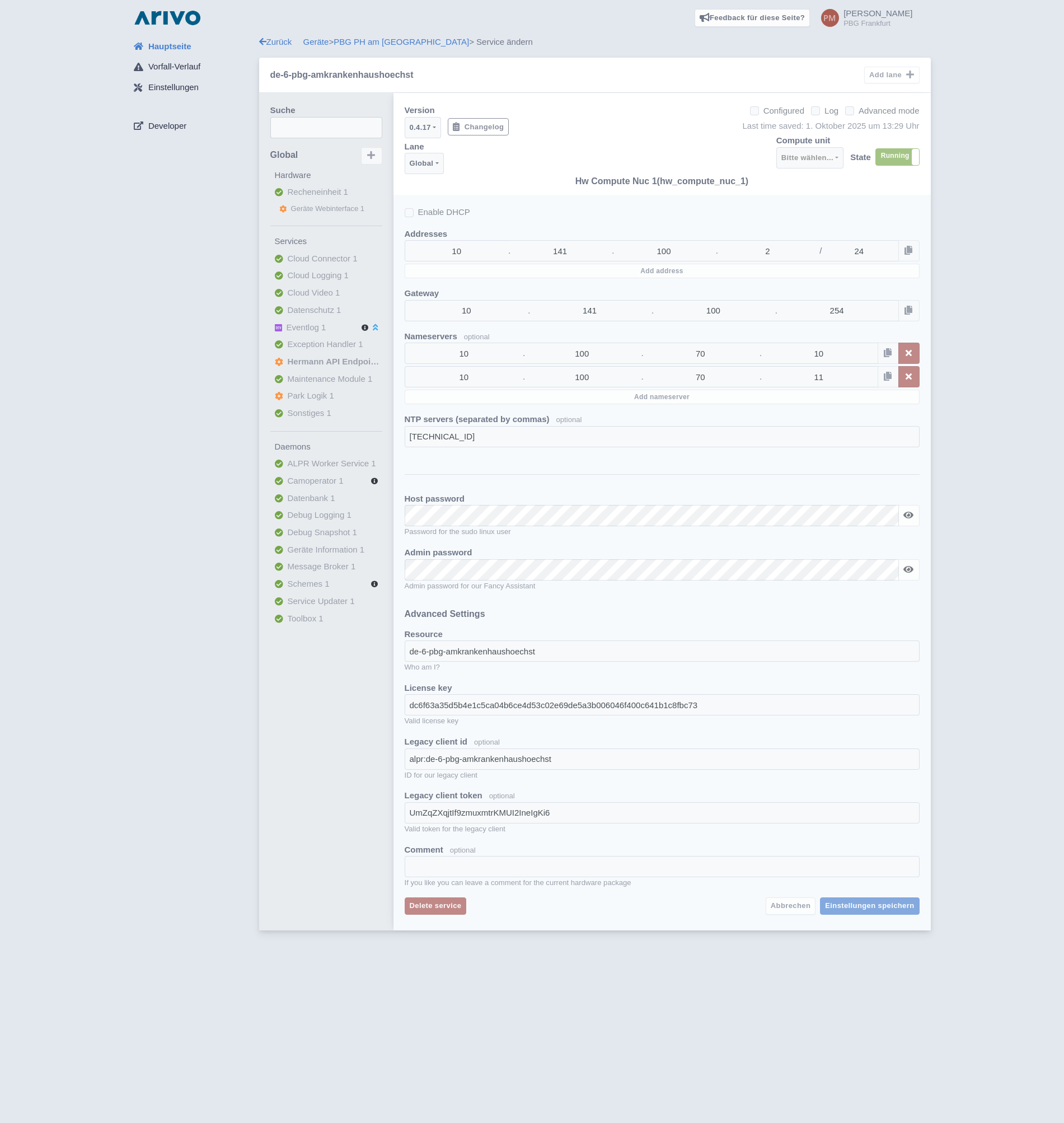
checkbox input "false"
select select "4f26bcce-84e6-4302-8e86-08fc1368ded1"
select select
select select "ident"
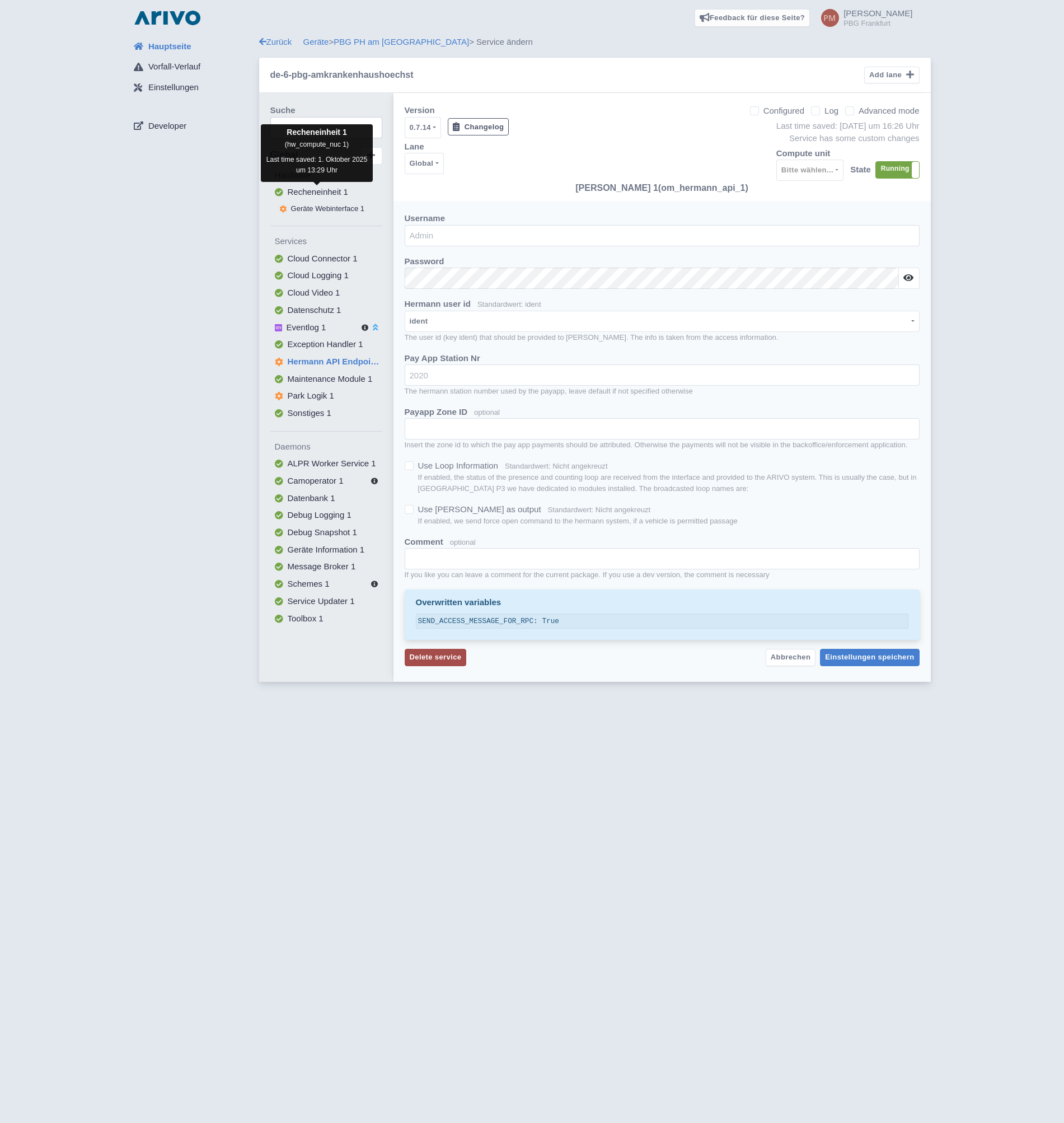
click at [314, 191] on span "Recheneinheit 1" at bounding box center [318, 192] width 60 height 9
checkbox input "true"
